Goal: Complete application form

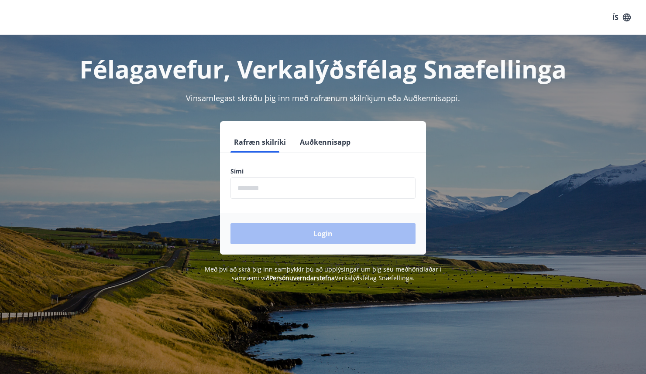
click at [266, 181] on input "phone" at bounding box center [322, 188] width 185 height 21
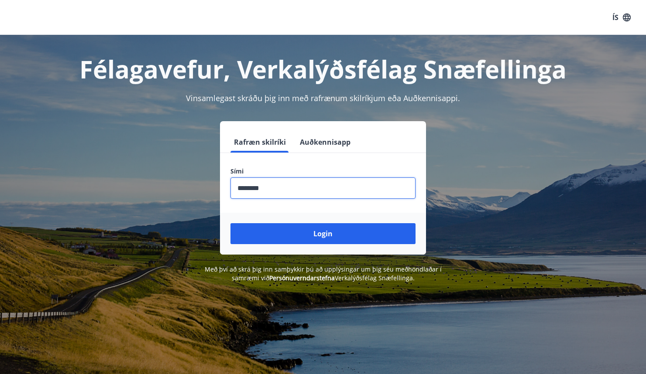
type input "********"
click at [230, 223] on button "Login" at bounding box center [322, 233] width 185 height 21
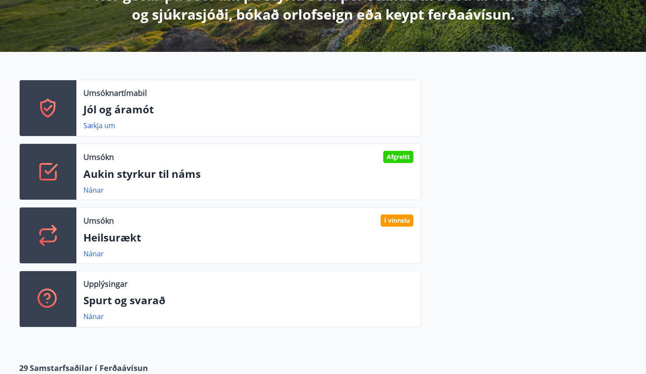
scroll to position [262, 0]
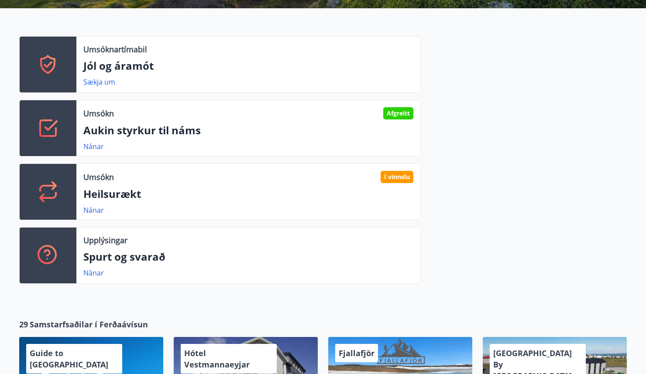
click at [108, 195] on p "Heilsurækt" at bounding box center [248, 194] width 330 height 15
click at [393, 180] on div "Í vinnslu" at bounding box center [396, 177] width 33 height 12
click at [89, 214] on link "Nánar" at bounding box center [93, 210] width 21 height 10
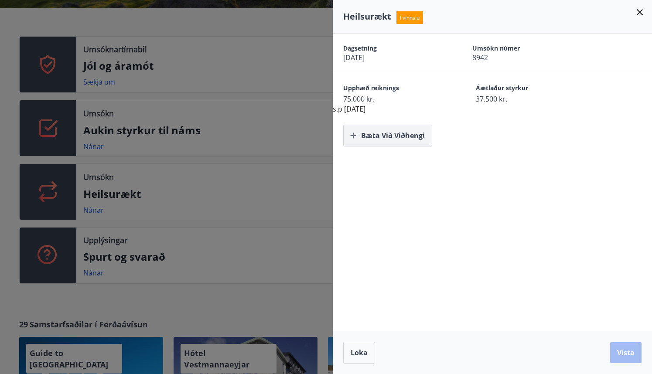
click at [388, 135] on button "Bæta við viðhengi" at bounding box center [387, 136] width 89 height 22
click at [629, 349] on button "Vista" at bounding box center [625, 352] width 31 height 21
